Goal: Transaction & Acquisition: Purchase product/service

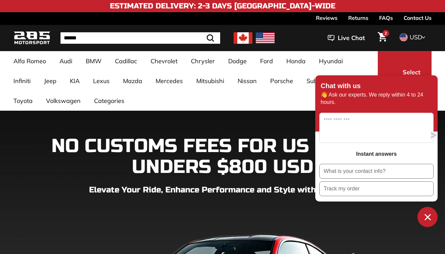
click at [383, 38] on icon "Cart" at bounding box center [382, 36] width 9 height 9
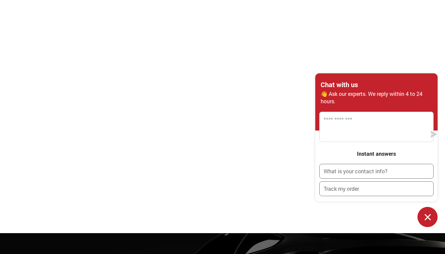
scroll to position [621, 0]
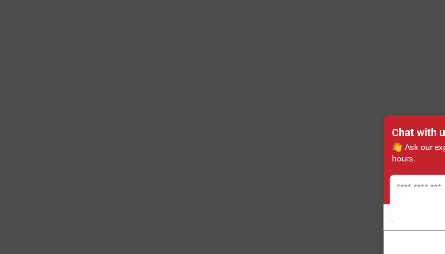
scroll to position [626, 0]
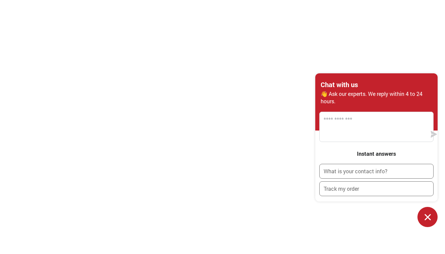
scroll to position [528, 0]
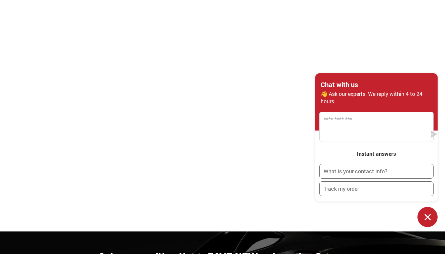
scroll to position [627, 0]
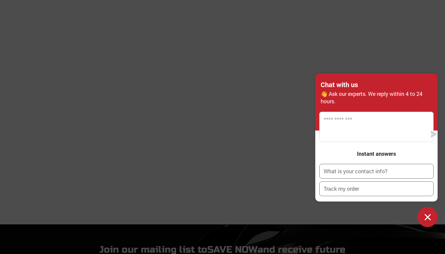
click at [430, 218] on icon "Chat window" at bounding box center [427, 217] width 10 height 10
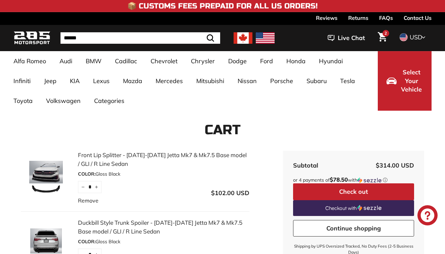
click at [381, 40] on icon "Cart" at bounding box center [382, 36] width 9 height 9
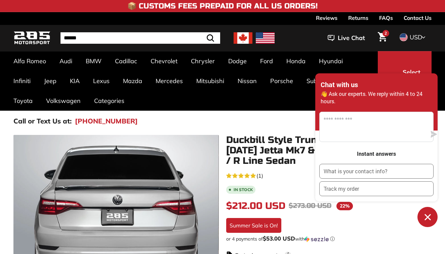
click at [426, 222] on button "Chat window" at bounding box center [427, 217] width 20 height 20
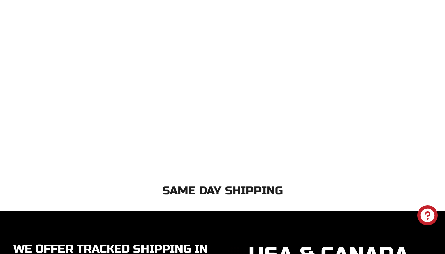
scroll to position [1512, 0]
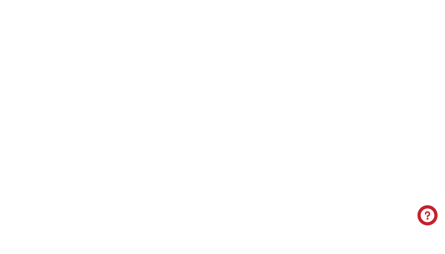
scroll to position [1139, 0]
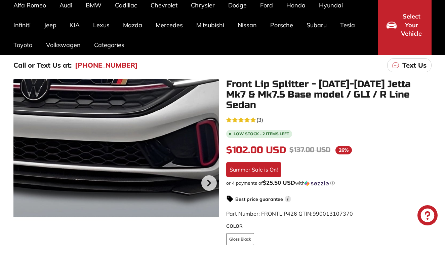
scroll to position [3, 0]
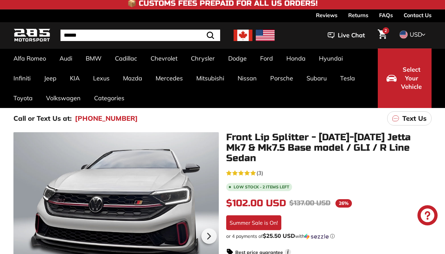
click at [403, 33] on span at bounding box center [403, 34] width 9 height 9
click at [407, 44] on span at bounding box center [403, 45] width 9 height 9
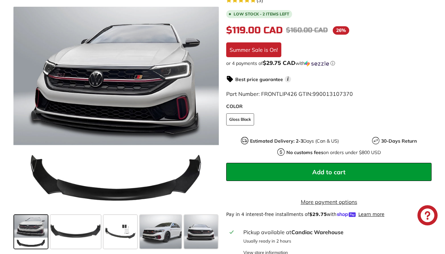
scroll to position [175, 0]
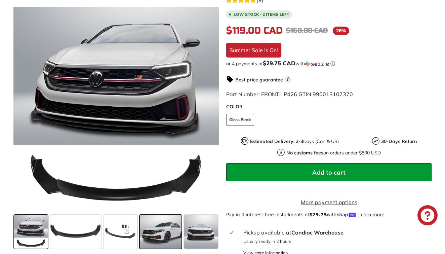
click at [171, 229] on span at bounding box center [161, 232] width 42 height 34
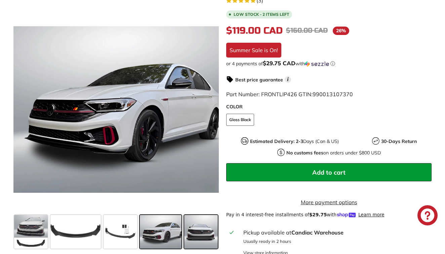
click at [199, 230] on span at bounding box center [201, 232] width 34 height 34
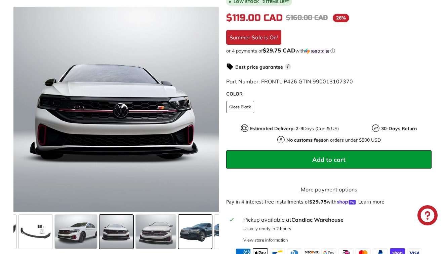
scroll to position [188, 0]
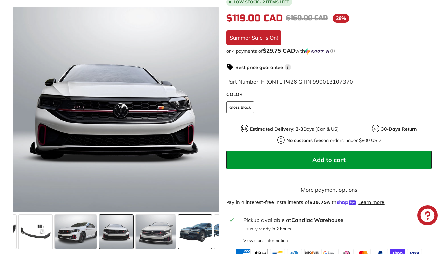
click at [199, 230] on span at bounding box center [195, 232] width 34 height 34
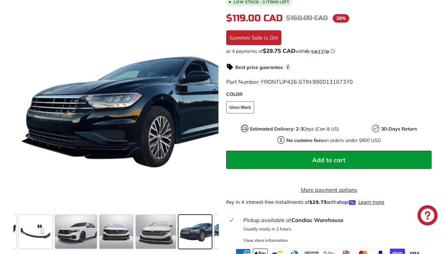
scroll to position [0, 164]
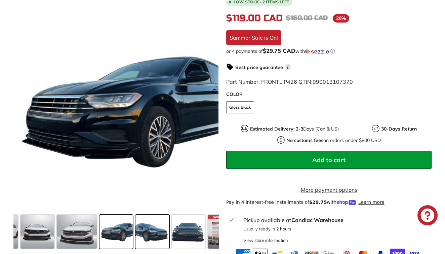
click at [162, 233] on span at bounding box center [152, 232] width 34 height 34
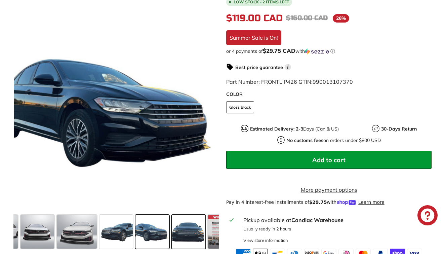
click at [189, 238] on span at bounding box center [189, 232] width 34 height 34
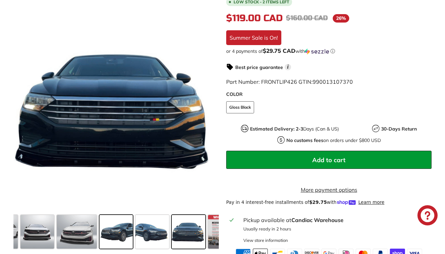
click at [106, 235] on span at bounding box center [116, 232] width 34 height 34
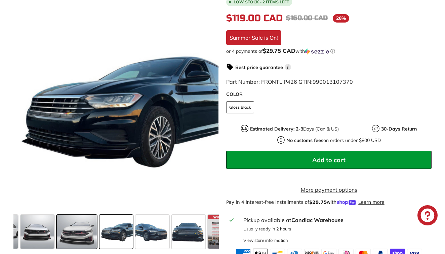
click at [85, 232] on span at bounding box center [77, 232] width 40 height 34
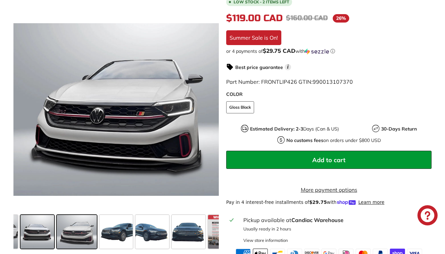
click at [53, 229] on span at bounding box center [38, 232] width 34 height 34
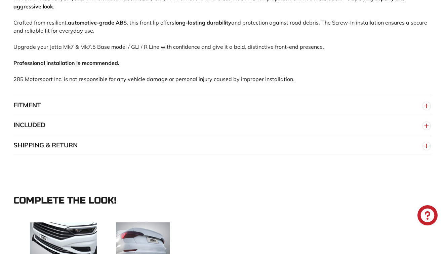
scroll to position [524, 0]
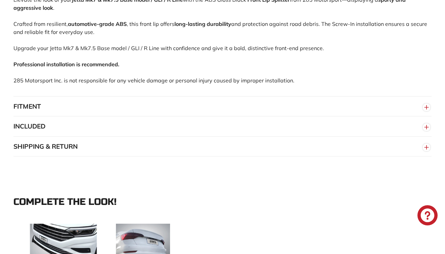
click at [81, 107] on button "FITMENT" at bounding box center [222, 106] width 418 height 20
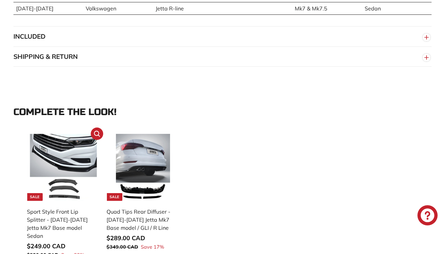
scroll to position [678, 0]
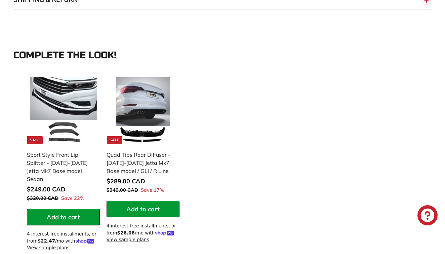
click at [226, 162] on div "**********" at bounding box center [223, 166] width 398 height 185
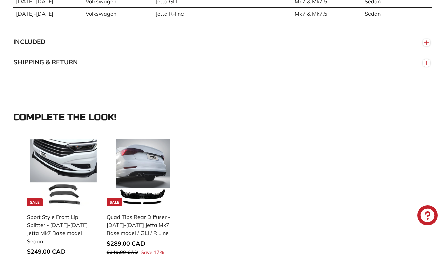
scroll to position [541, 0]
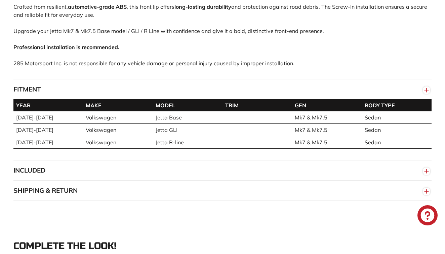
click at [163, 160] on button "INCLUDED" at bounding box center [222, 170] width 418 height 20
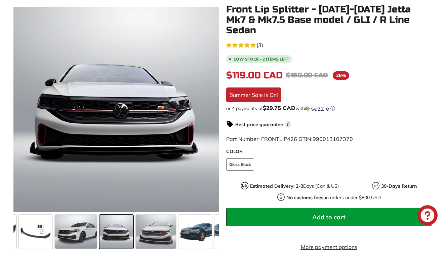
scroll to position [168, 0]
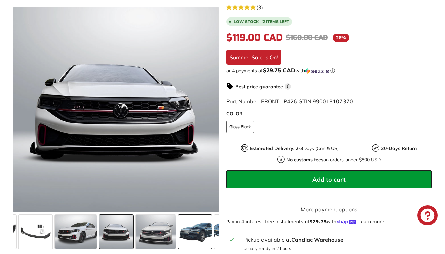
click at [185, 231] on span at bounding box center [195, 232] width 34 height 34
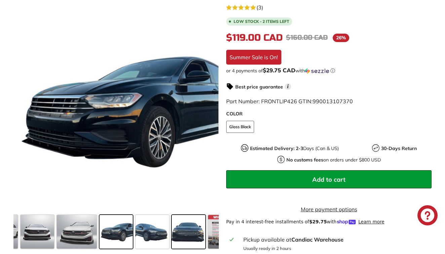
scroll to position [177, 0]
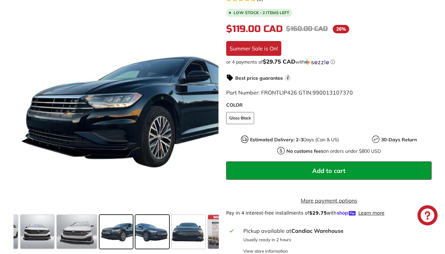
click at [151, 229] on span at bounding box center [152, 232] width 34 height 34
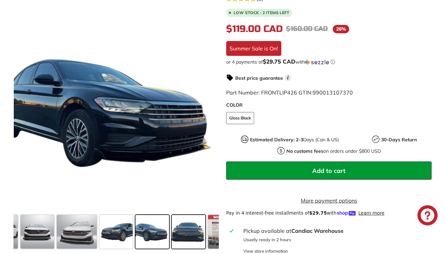
click at [178, 227] on span at bounding box center [189, 232] width 34 height 34
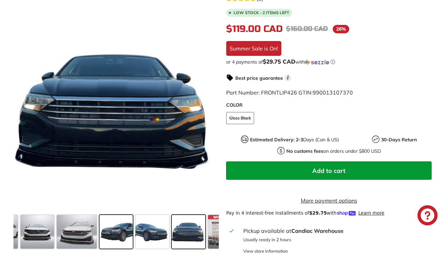
scroll to position [198, 0]
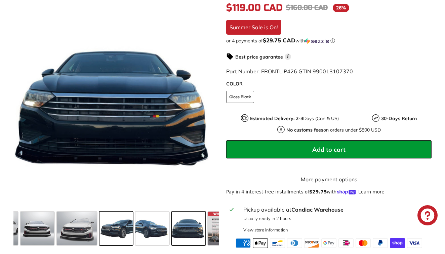
click at [124, 224] on span at bounding box center [116, 228] width 34 height 34
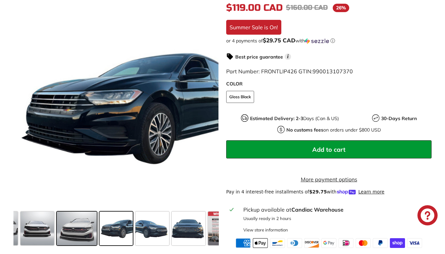
click at [91, 222] on span at bounding box center [77, 228] width 40 height 34
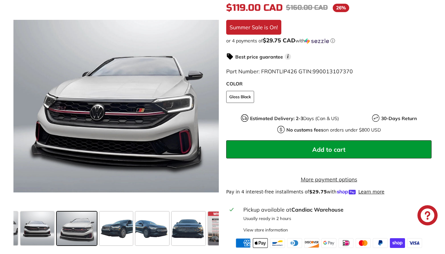
click at [55, 214] on div at bounding box center [76, 228] width 43 height 36
click at [45, 214] on span at bounding box center [38, 228] width 34 height 34
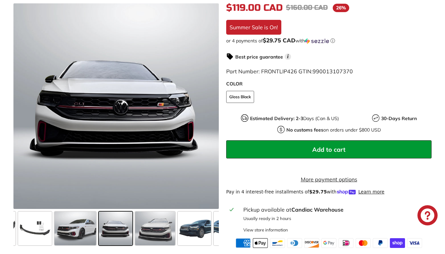
scroll to position [0, 85]
click at [63, 220] on span at bounding box center [76, 228] width 42 height 34
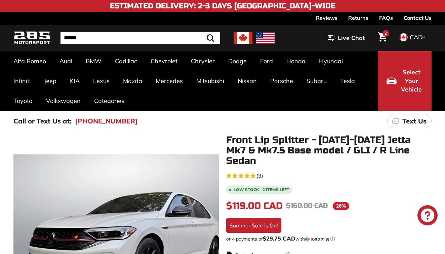
scroll to position [0, 0]
click at [409, 77] on span "Select Your Vehicle" at bounding box center [411, 81] width 23 height 26
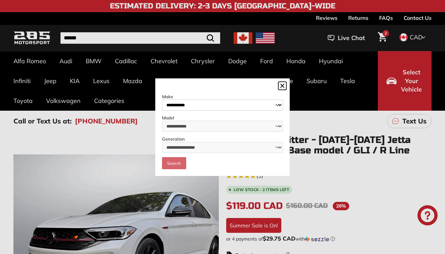
click at [254, 99] on label "Make" at bounding box center [222, 96] width 121 height 6
click at [254, 105] on select "**********" at bounding box center [222, 104] width 121 height 11
click at [280, 90] on icon at bounding box center [282, 86] width 8 height 8
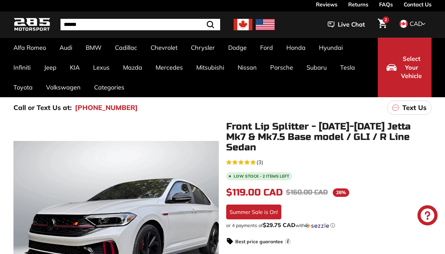
scroll to position [10, 0]
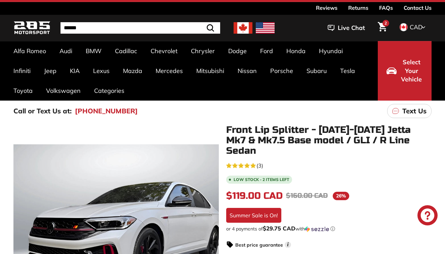
click at [386, 25] on span "2" at bounding box center [385, 23] width 2 height 4
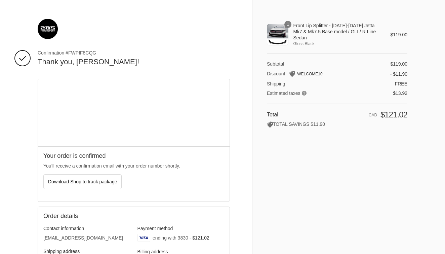
click at [48, 21] on img at bounding box center [48, 29] width 20 height 20
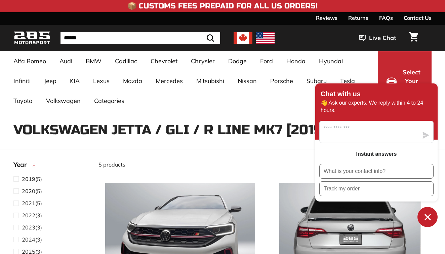
select select "**********"
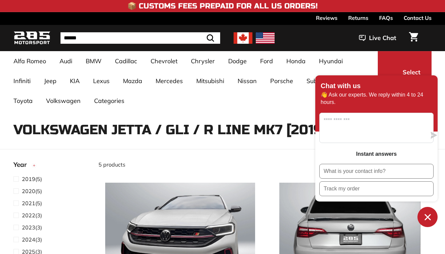
scroll to position [137, 0]
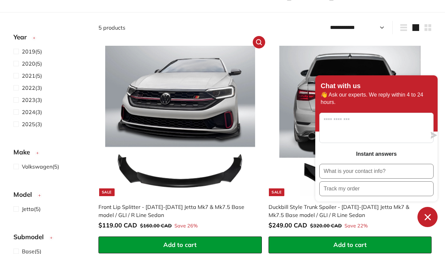
click at [189, 209] on div "Front Lip Splitter - [DATE]-[DATE] Jetta Mk7 & Mk7.5 Base model / GLI / R Line …" at bounding box center [176, 211] width 156 height 16
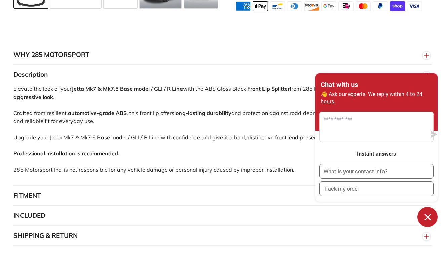
click at [152, 194] on button "FITMENT" at bounding box center [222, 196] width 418 height 20
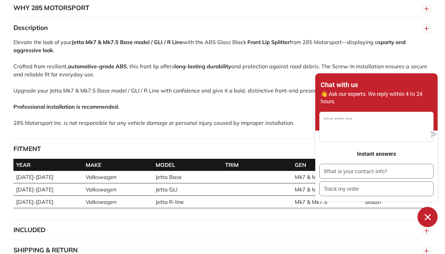
scroll to position [514, 0]
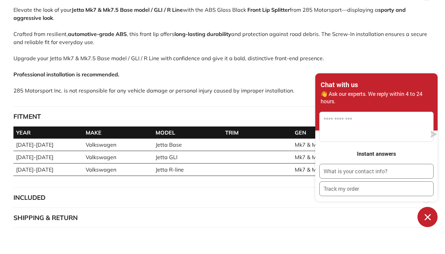
click at [323, 76] on div "Elevate the look of your Jetta Mk7 & Mk7.5 Base model / GLI / R Line with the A…" at bounding box center [222, 56] width 418 height 100
click at [427, 212] on icon "Chat window" at bounding box center [427, 217] width 10 height 10
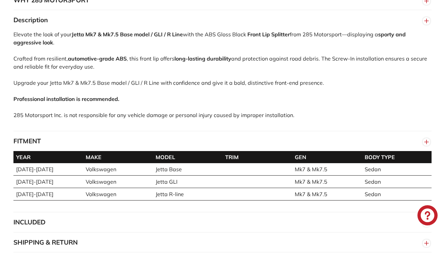
scroll to position [248, 0]
